Goal: Check status

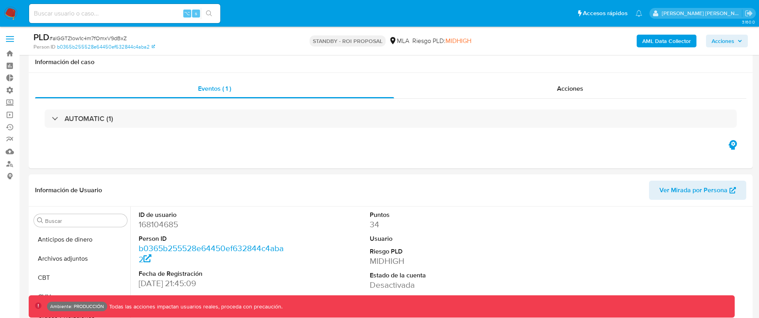
select select "10"
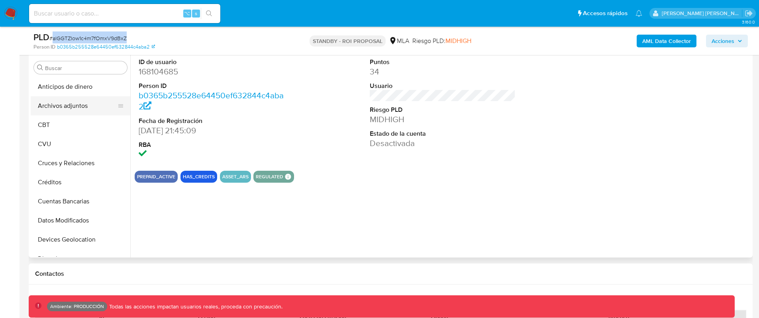
click at [91, 101] on button "Archivos adjuntos" at bounding box center [77, 105] width 93 height 19
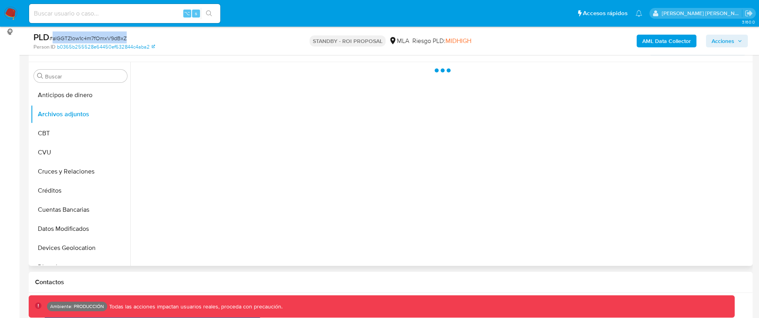
scroll to position [144, 0]
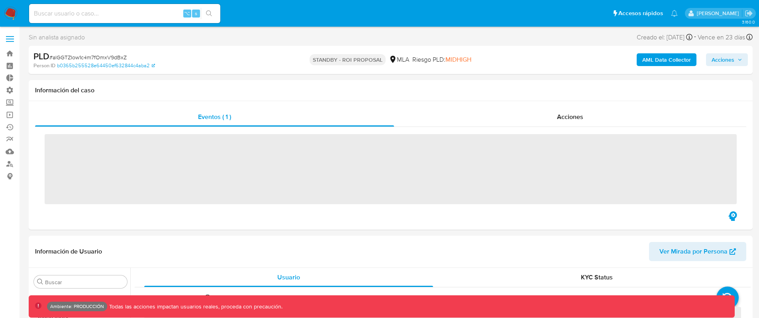
scroll to position [375, 0]
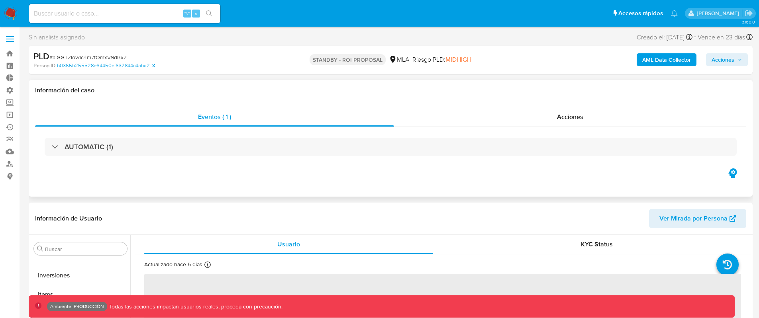
select select "10"
click at [567, 108] on div "Acciones" at bounding box center [570, 117] width 352 height 19
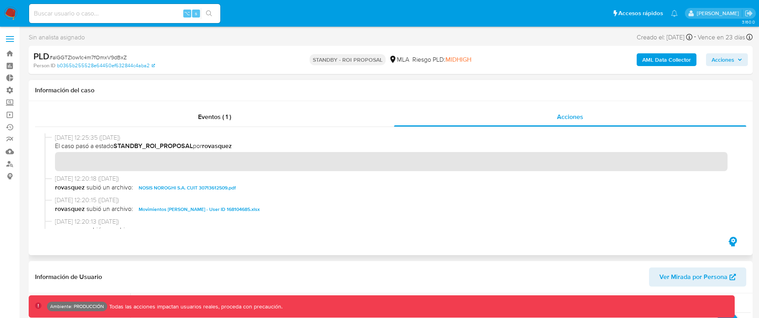
click at [208, 187] on span "NOSIS NOROGHI S.A. CUIT 30713612509.pdf" at bounding box center [187, 188] width 97 height 10
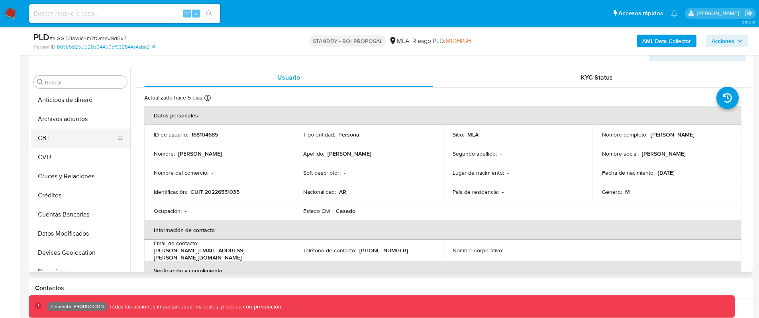
scroll to position [0, 0]
click at [76, 120] on button "Archivos adjuntos" at bounding box center [77, 120] width 93 height 19
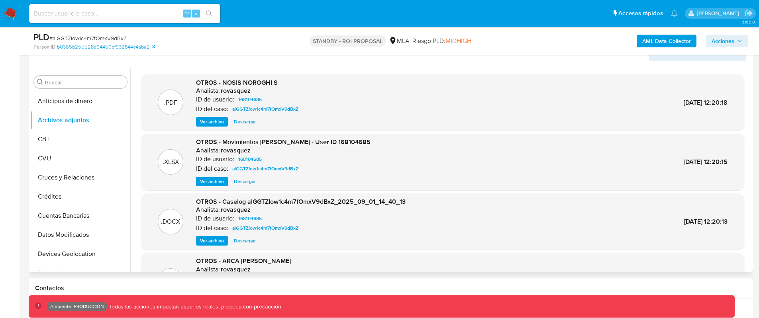
click at [217, 125] on span "Ver archivo" at bounding box center [212, 122] width 24 height 8
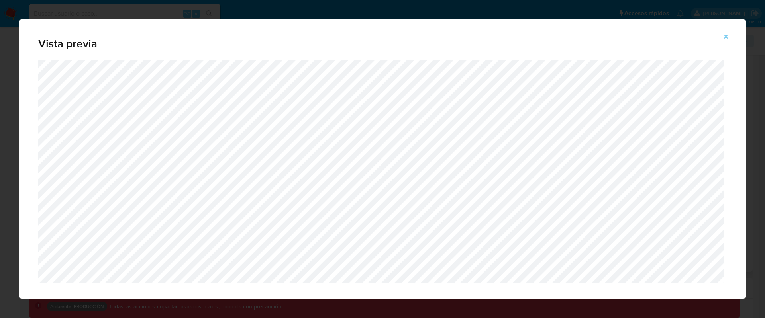
click at [727, 36] on icon "Attachment preview" at bounding box center [726, 36] width 6 height 6
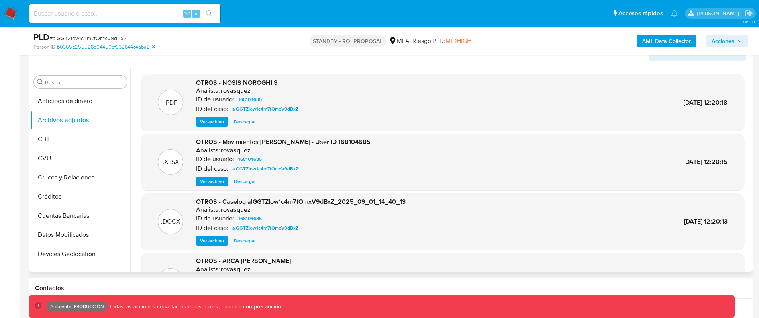
click at [247, 121] on span "Descargar" at bounding box center [245, 122] width 22 height 8
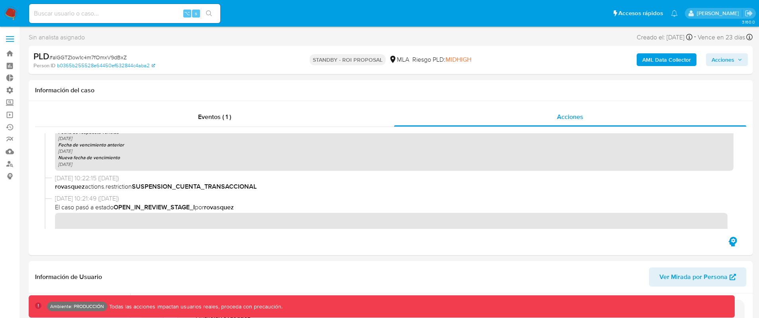
scroll to position [619, 0]
drag, startPoint x: 133, startPoint y: 185, endPoint x: 86, endPoint y: 186, distance: 47.8
click at [86, 186] on span "rovasquez actions.restriction SUSPENSION_CUENTA_TRANSACCIONAL" at bounding box center [394, 185] width 678 height 9
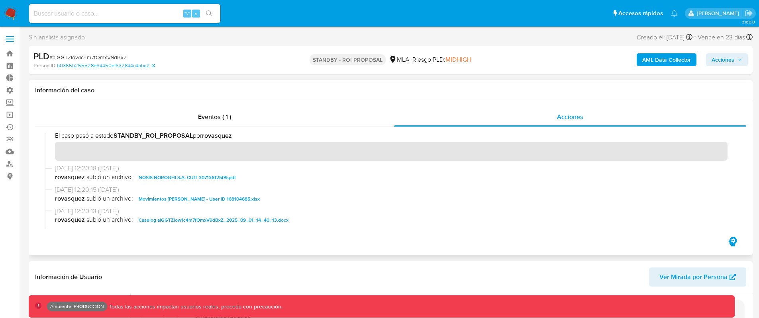
scroll to position [0, 0]
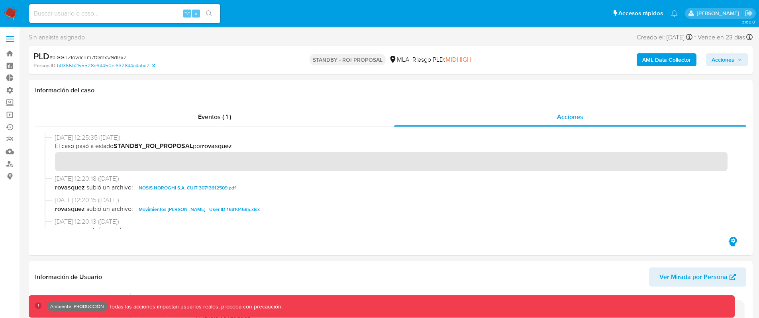
click at [96, 9] on input at bounding box center [124, 13] width 191 height 10
paste input "yNjZRaxOgI0t95aWzeJbNHun"
type input "yNjZRaxOgI0t95aWzeJbNHun"
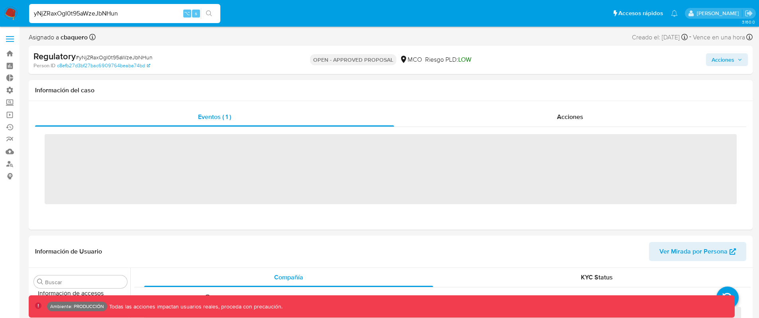
scroll to position [337, 0]
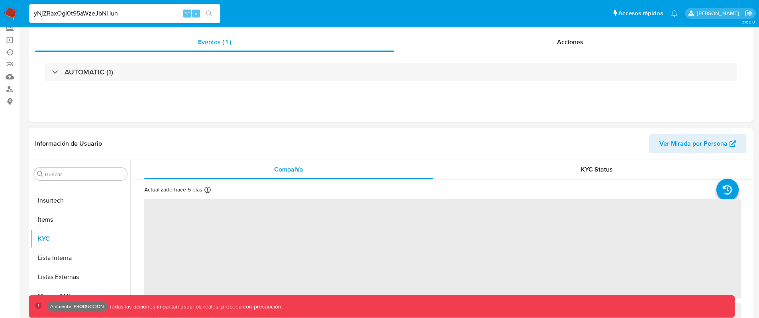
select select "10"
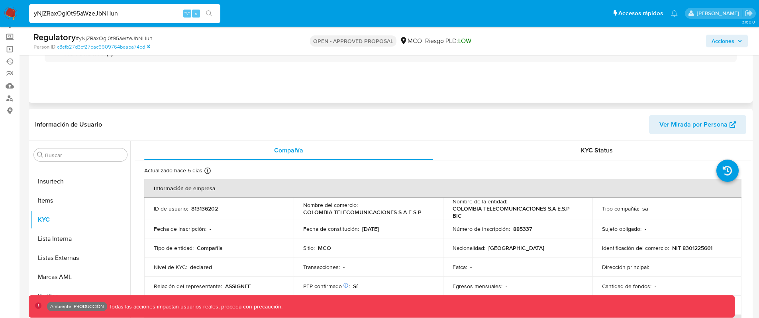
scroll to position [0, 0]
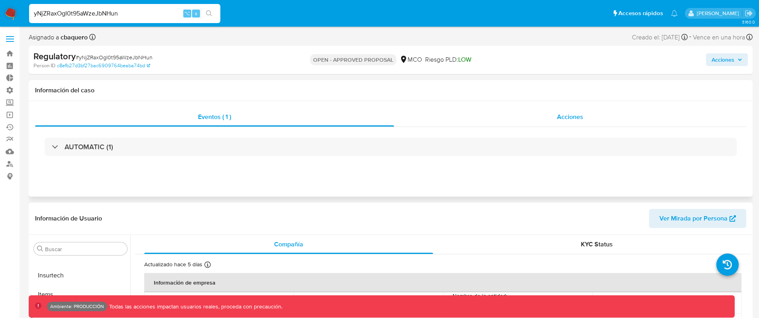
click at [568, 124] on div "Acciones" at bounding box center [570, 117] width 352 height 19
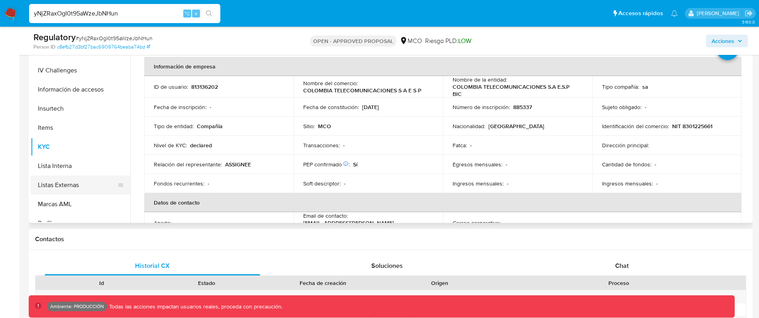
scroll to position [288, 0]
click at [71, 179] on button "Listas Externas" at bounding box center [77, 184] width 93 height 19
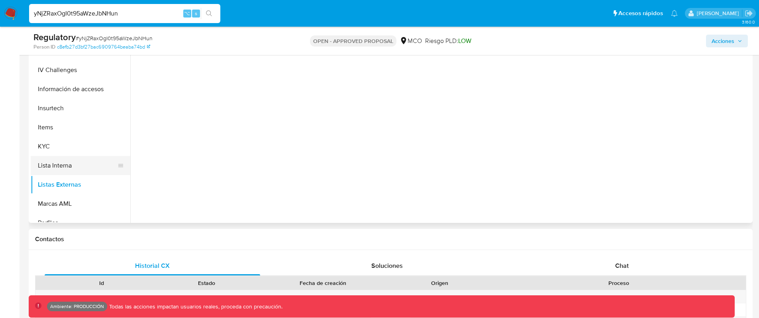
click at [72, 164] on button "Lista Interna" at bounding box center [77, 165] width 93 height 19
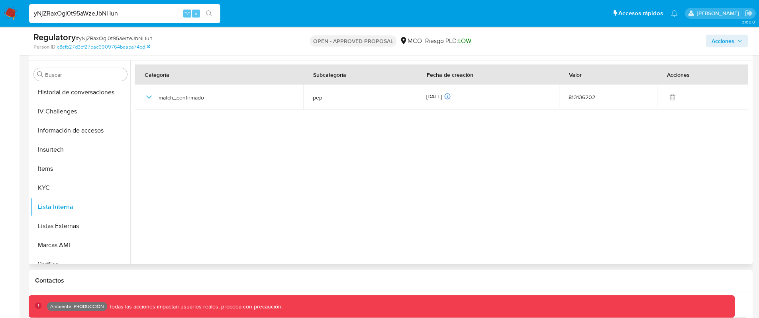
scroll to position [198, 0]
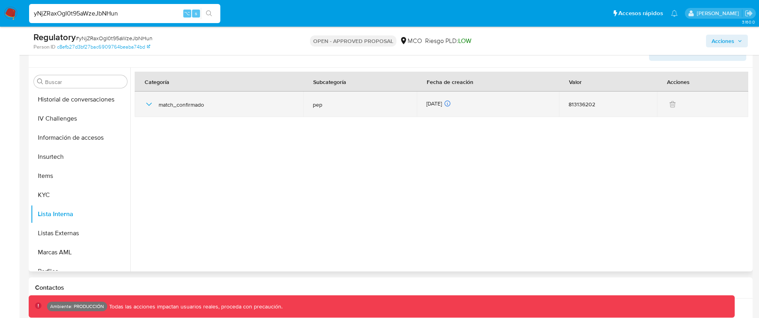
click at [147, 108] on icon "button" at bounding box center [149, 105] width 10 height 10
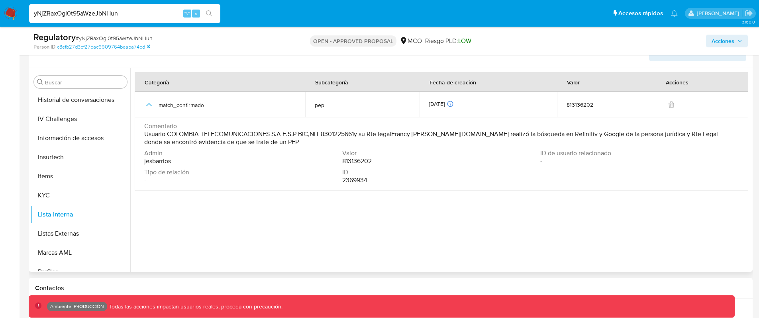
scroll to position [182, 0]
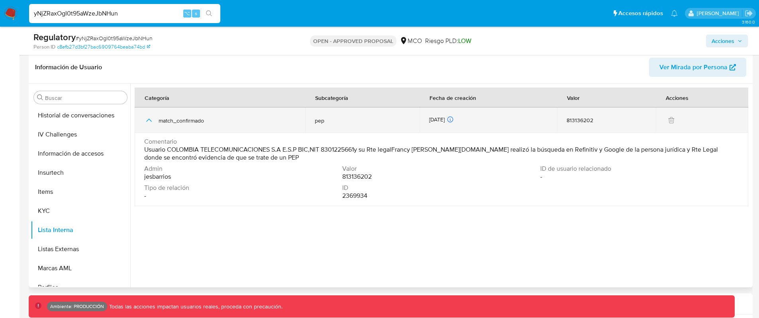
click at [150, 119] on icon "button" at bounding box center [149, 121] width 10 height 10
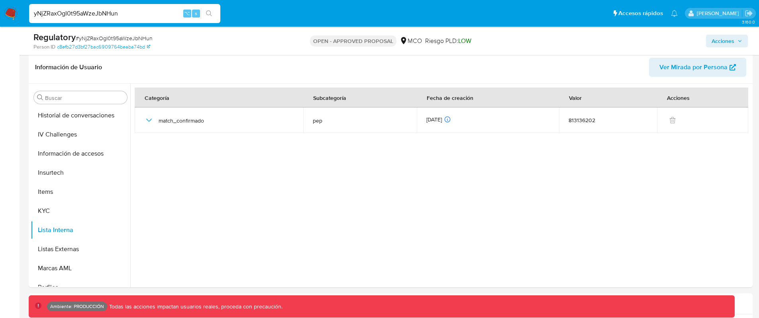
click at [135, 40] on span "# yNjZRaxOgI0t95aWzeJbNHun" at bounding box center [114, 38] width 77 height 8
copy span "yNjZRaxOgI0t95aWzeJbNHun"
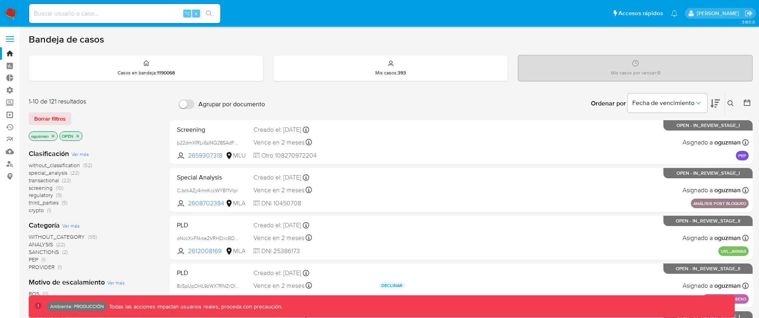
click at [12, 110] on link "Operaciones masivas" at bounding box center [47, 115] width 95 height 12
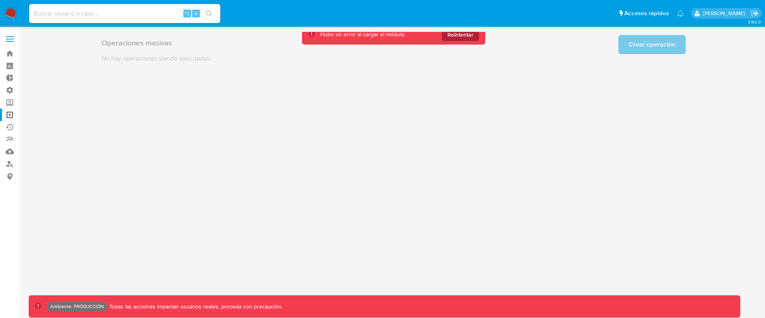
click at [468, 37] on span "Reintentar" at bounding box center [460, 34] width 26 height 13
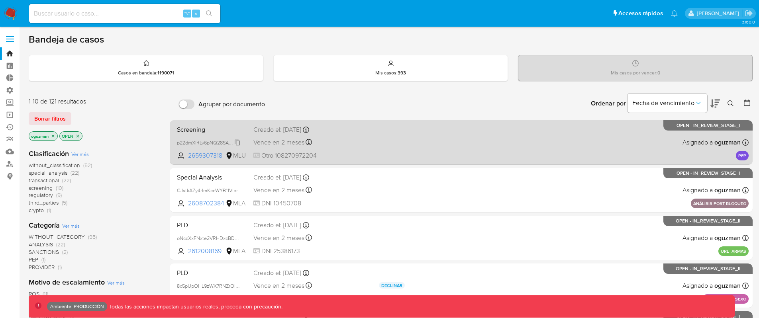
click at [238, 143] on span "p22dmXIRLv6pNQ28SAdFajOu" at bounding box center [211, 142] width 68 height 9
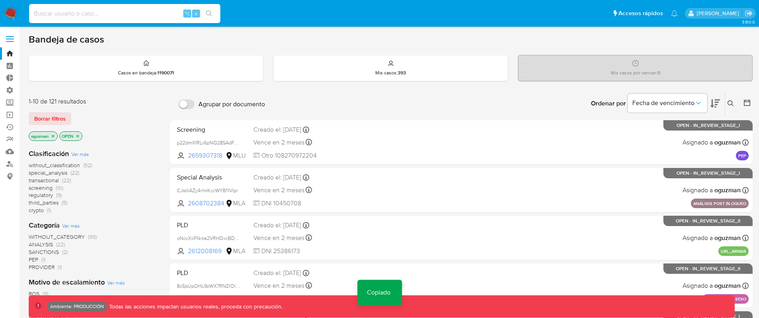
click at [141, 15] on input at bounding box center [124, 13] width 191 height 10
paste input "p22dmXIRLv6pNQ28SAdFajOu"
type input "p22dmXIRLv6pNQ28SAdFajOu"
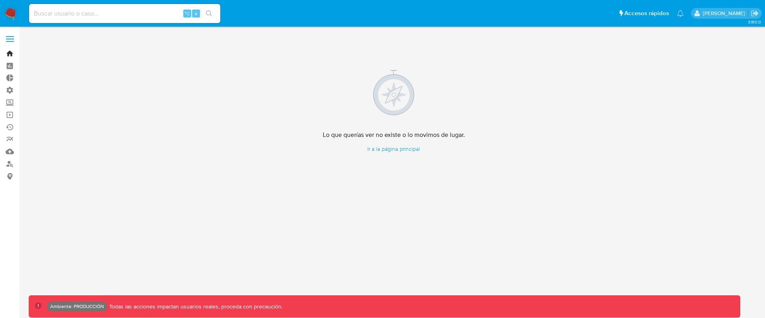
click at [13, 51] on link "Bandeja" at bounding box center [47, 53] width 95 height 12
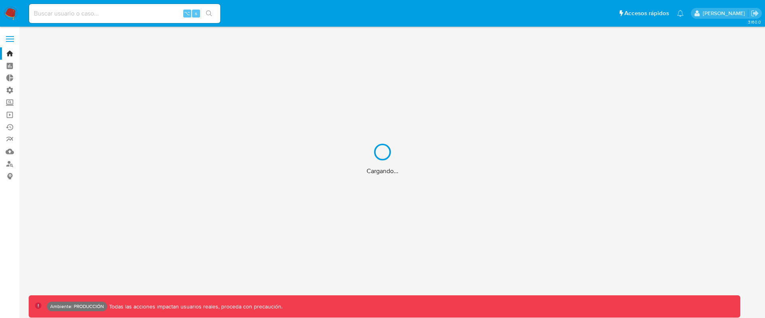
click at [98, 15] on div "Cargando..." at bounding box center [382, 159] width 765 height 318
click at [100, 12] on div "Cargando..." at bounding box center [382, 159] width 765 height 318
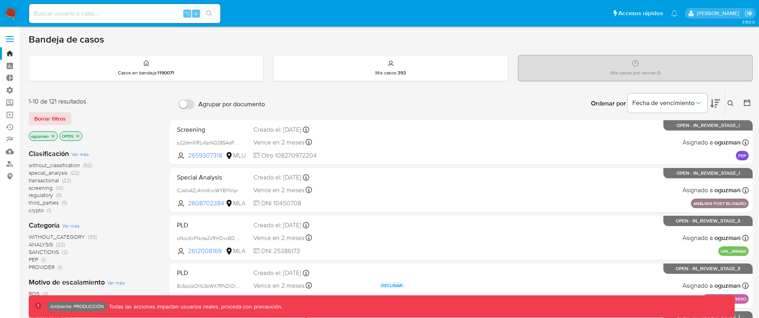
click at [105, 12] on input at bounding box center [124, 13] width 191 height 10
paste input "p22dmXIRLv6pNQ28SAdFajOu"
type input "p22dmXIRLv6pNQ28SAdFajOu"
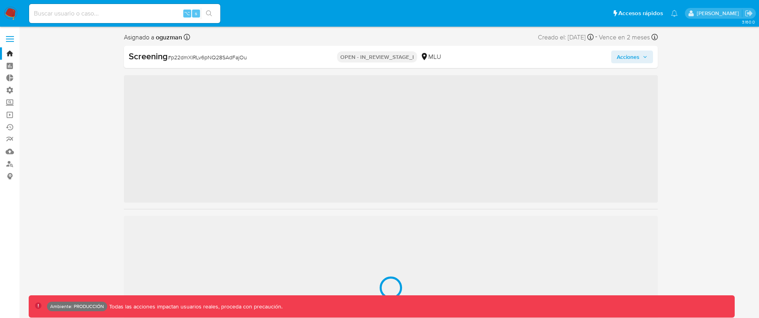
scroll to position [356, 0]
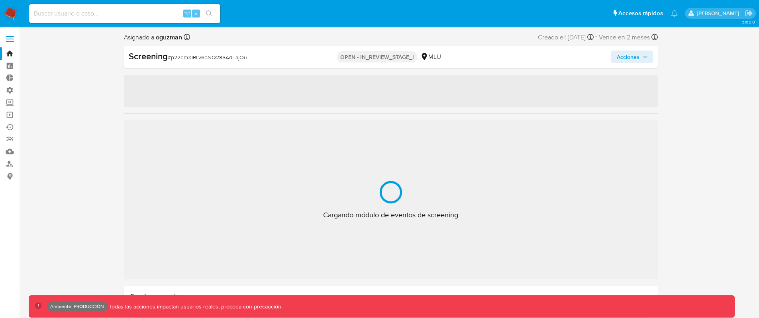
select select "10"
